Goal: Navigation & Orientation: Understand site structure

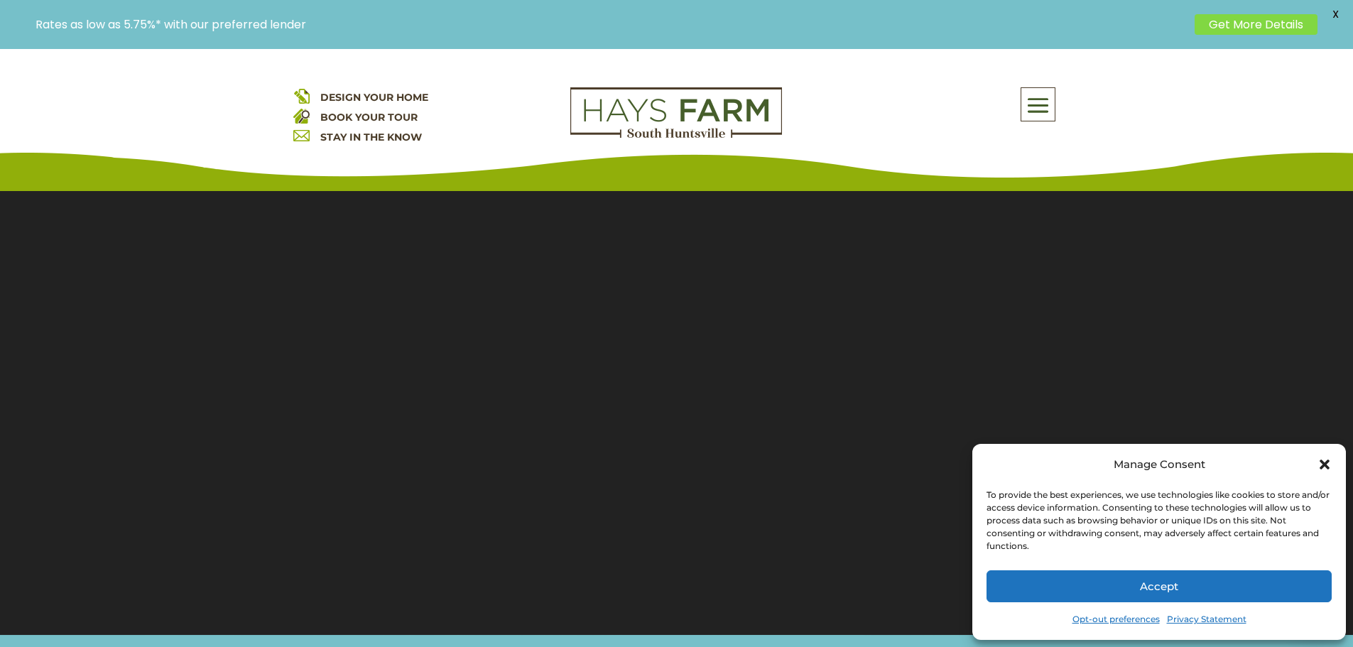
click at [1318, 463] on icon "Close dialog" at bounding box center [1324, 464] width 14 height 14
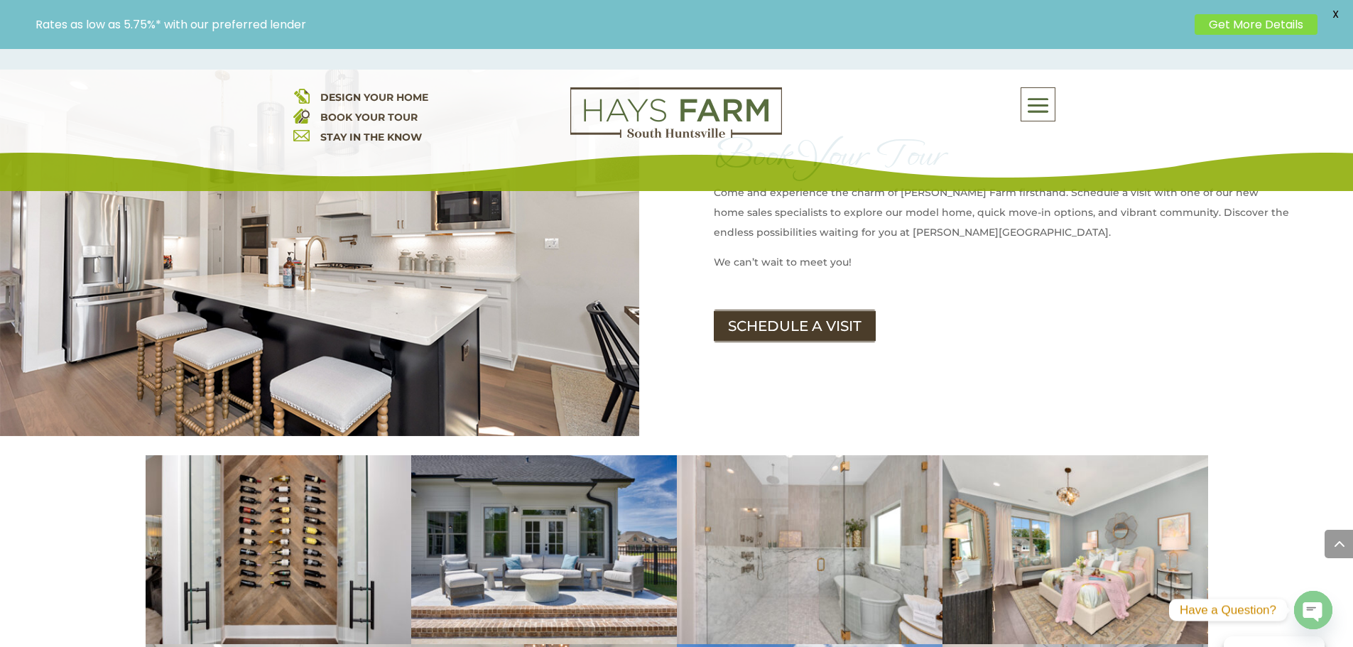
scroll to position [1846, 0]
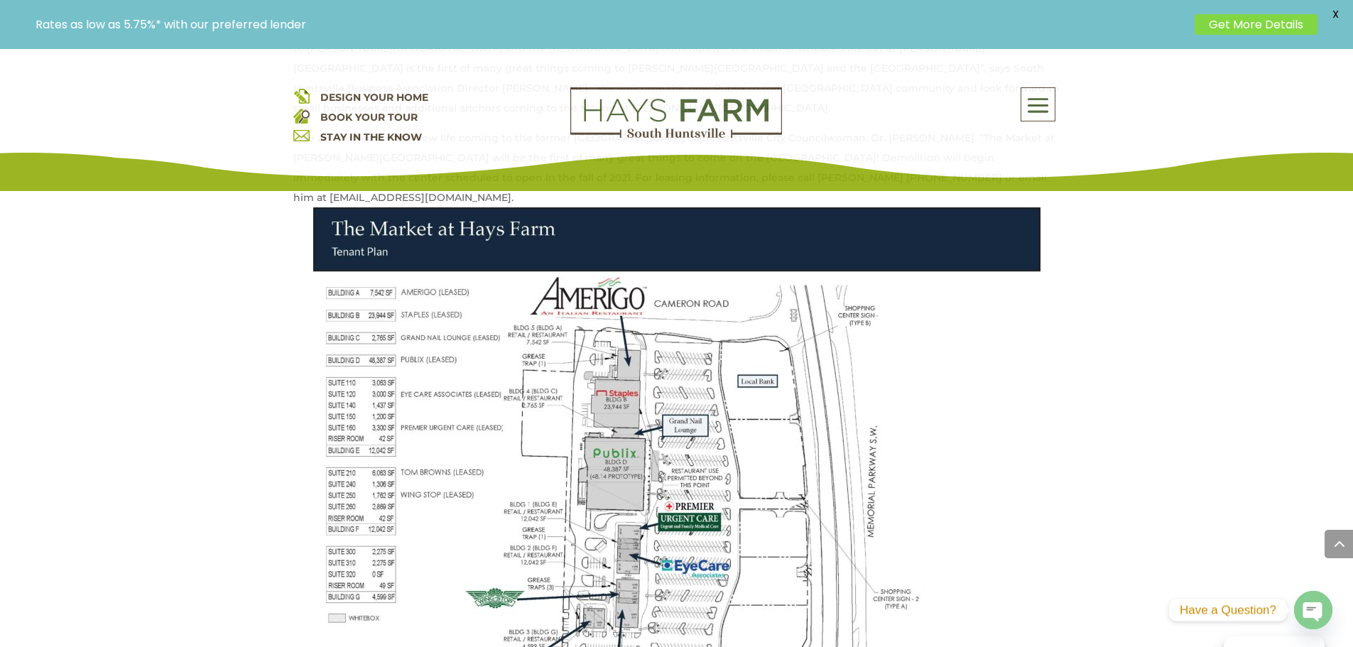
scroll to position [2130, 0]
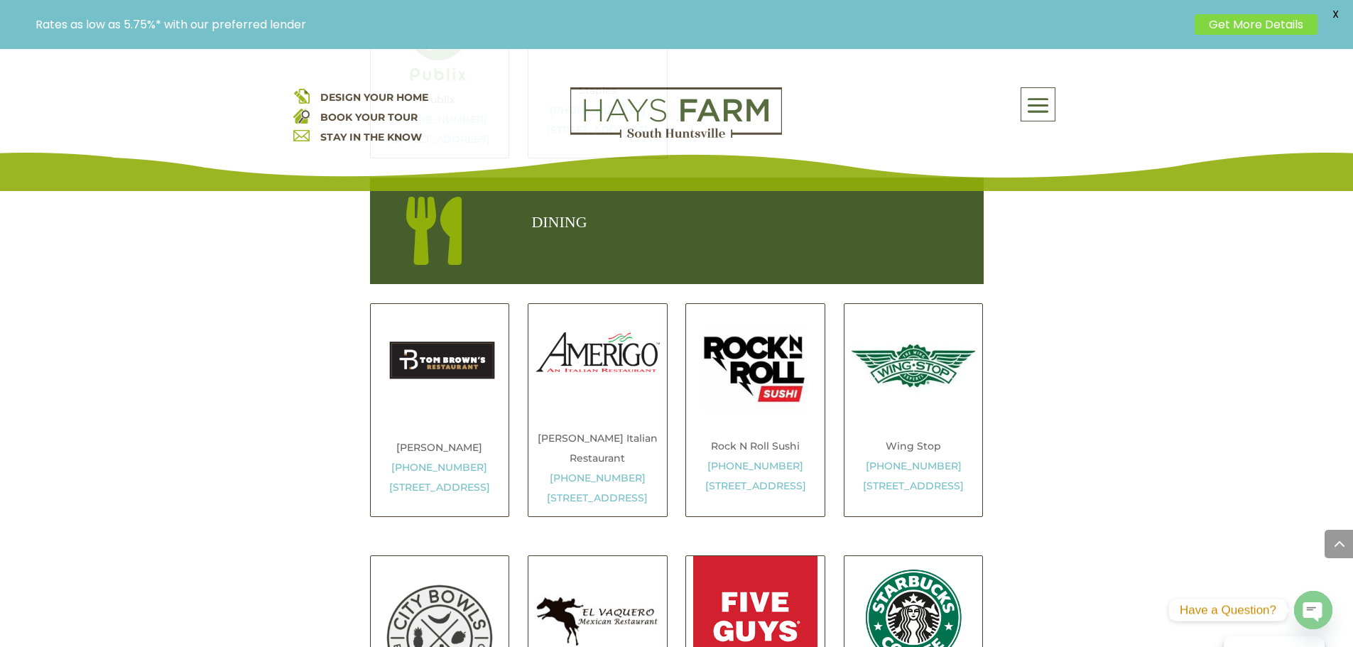
scroll to position [1349, 0]
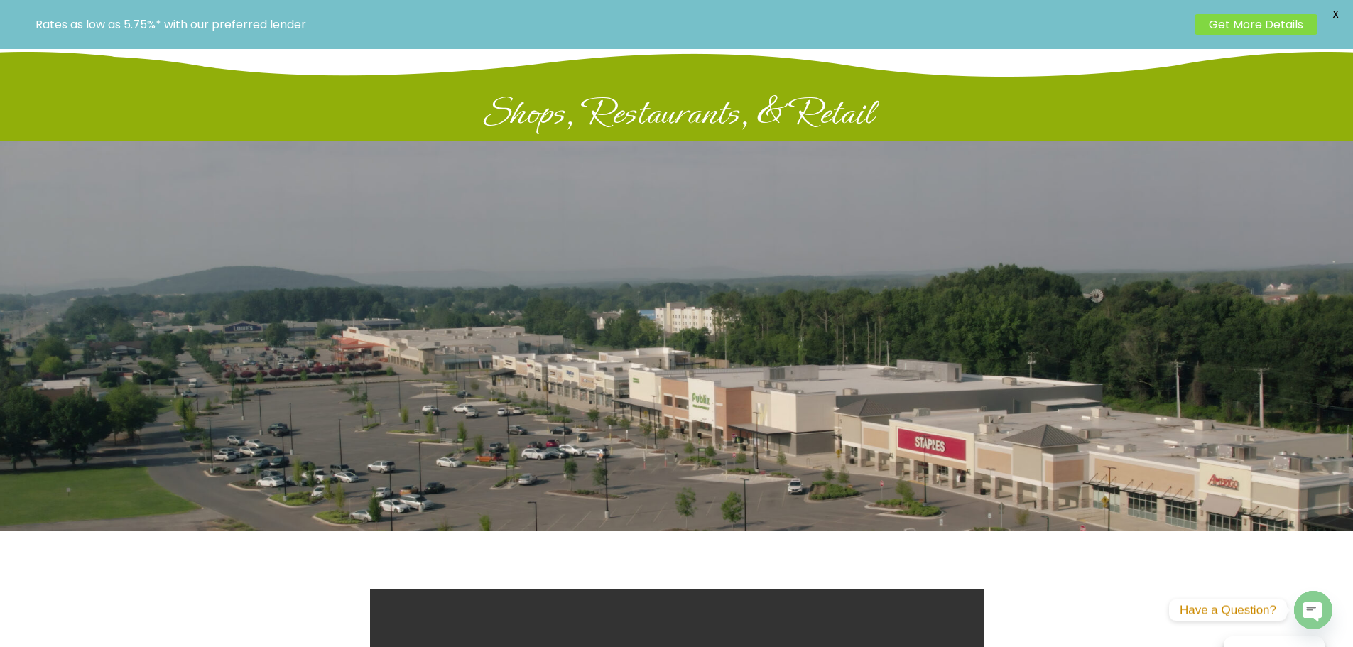
scroll to position [0, 0]
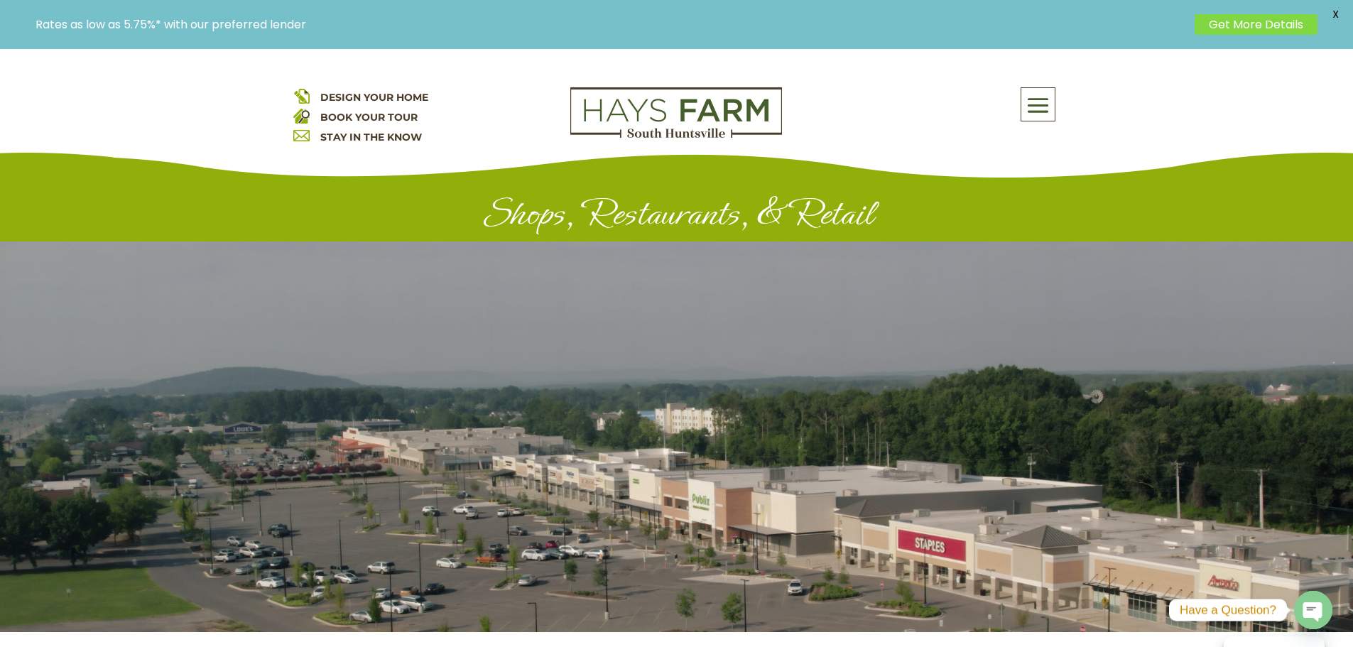
click at [1030, 106] on span at bounding box center [1037, 105] width 33 height 33
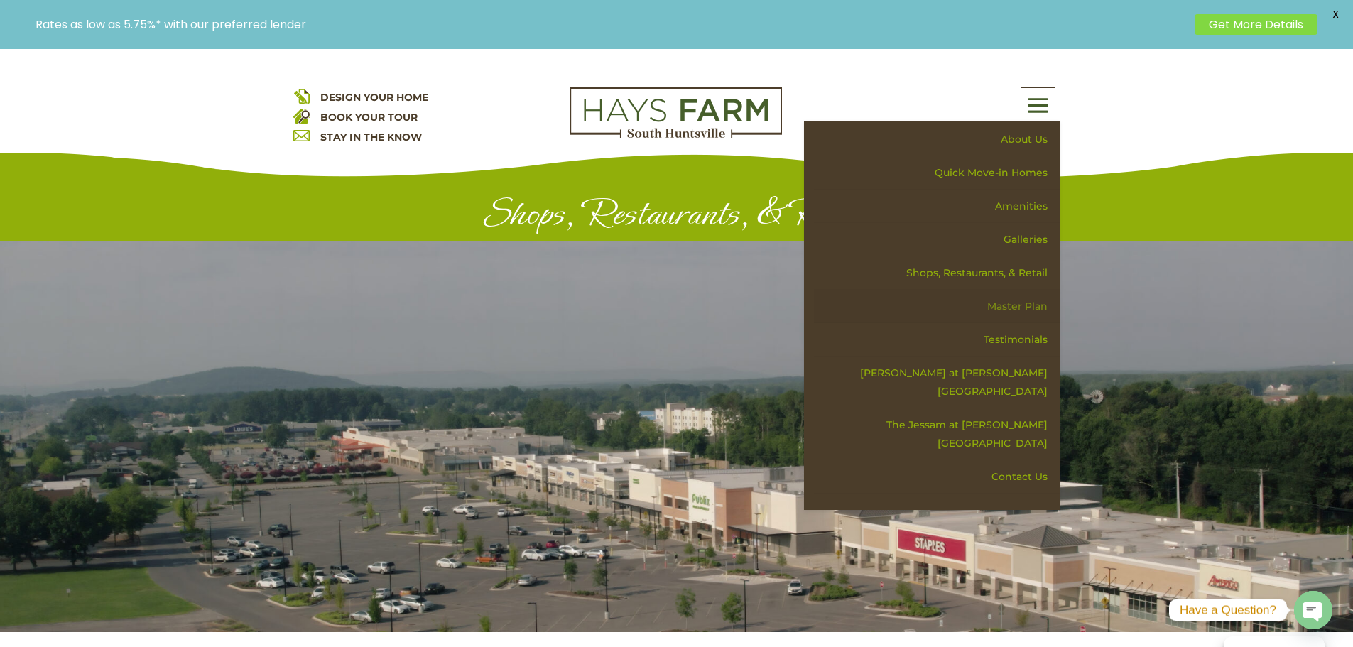
click at [1008, 301] on link "Master Plan" at bounding box center [937, 306] width 246 height 33
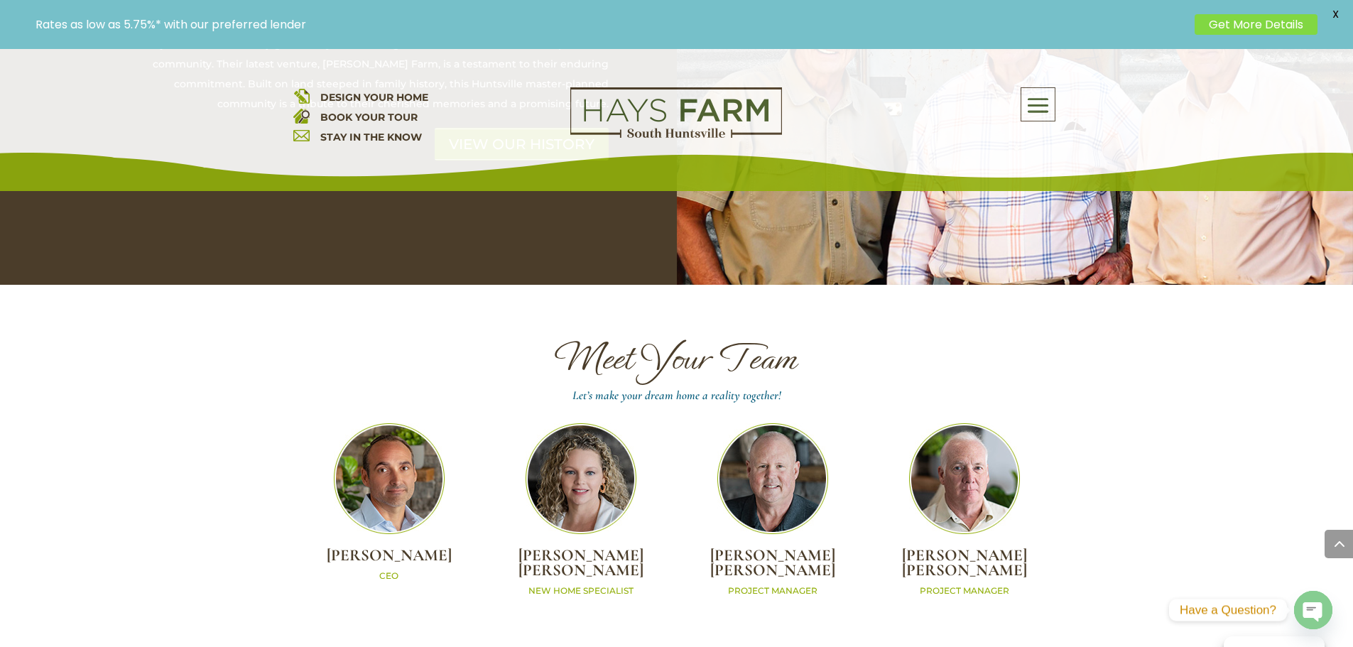
scroll to position [4474, 0]
